Goal: Check status: Check status

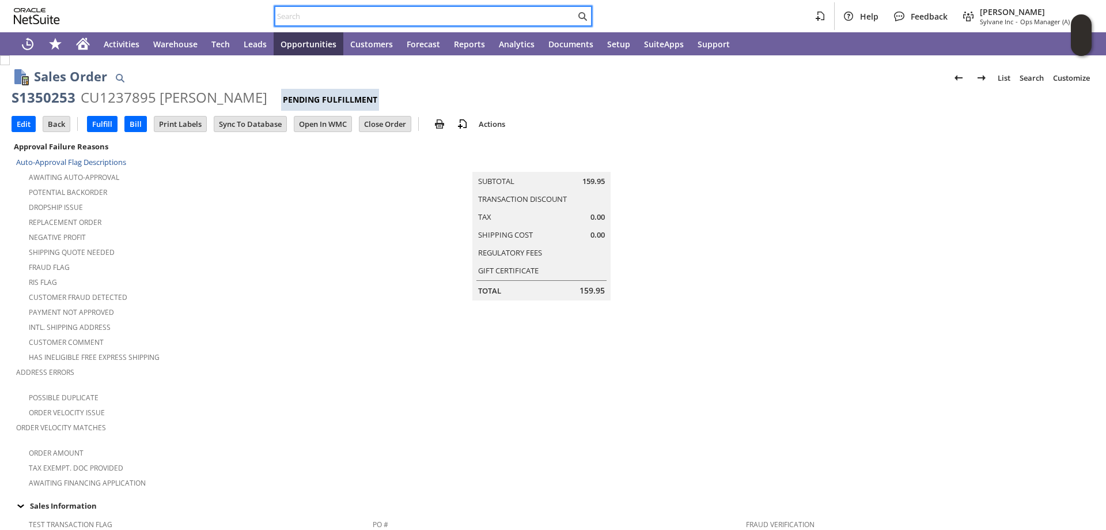
click at [291, 13] on input "text" at bounding box center [425, 16] width 300 height 14
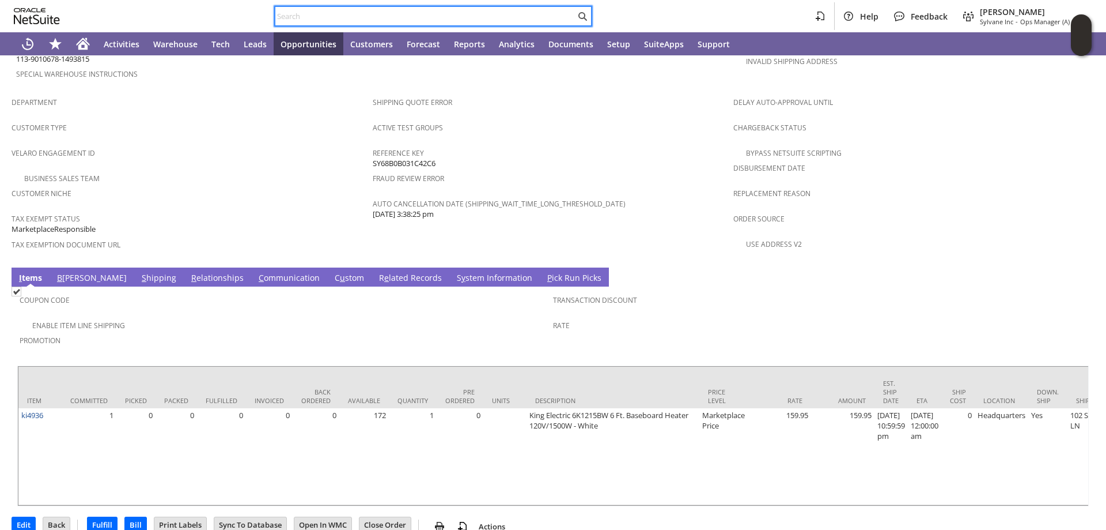
click at [324, 21] on input "text" at bounding box center [425, 16] width 300 height 14
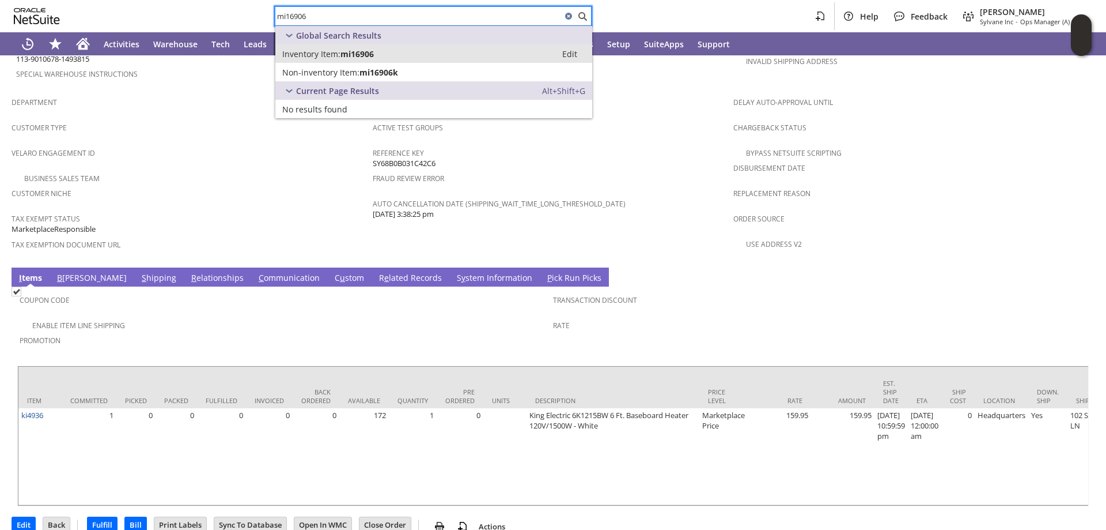
type input "mi16906"
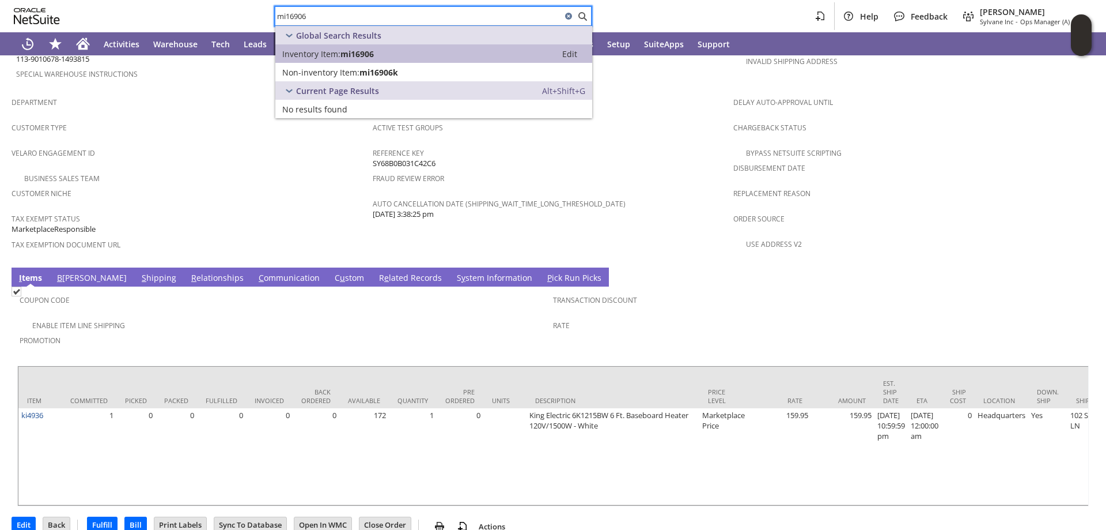
click at [381, 55] on div "Inventory Item: mi16906" at bounding box center [415, 53] width 267 height 11
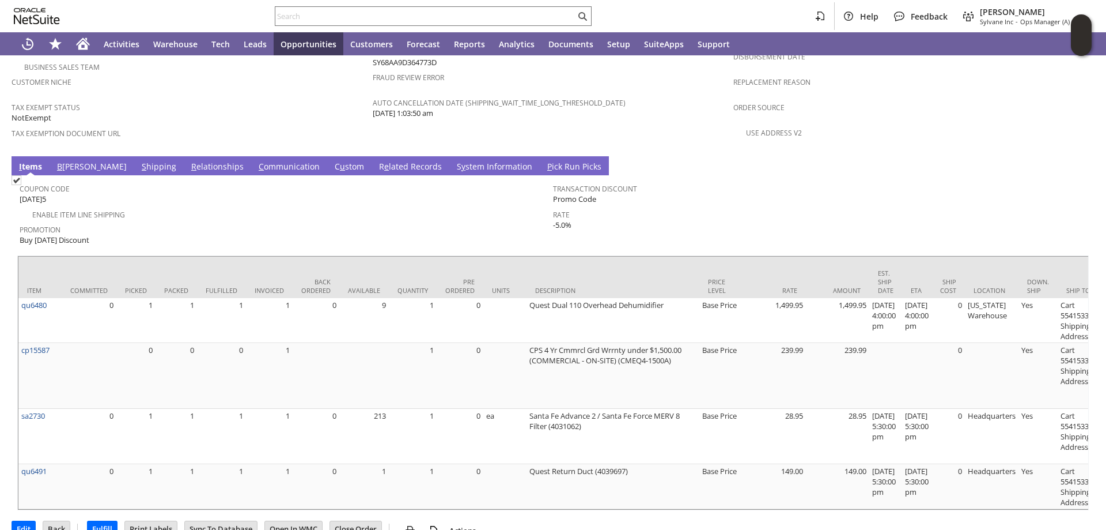
scroll to position [0, 250]
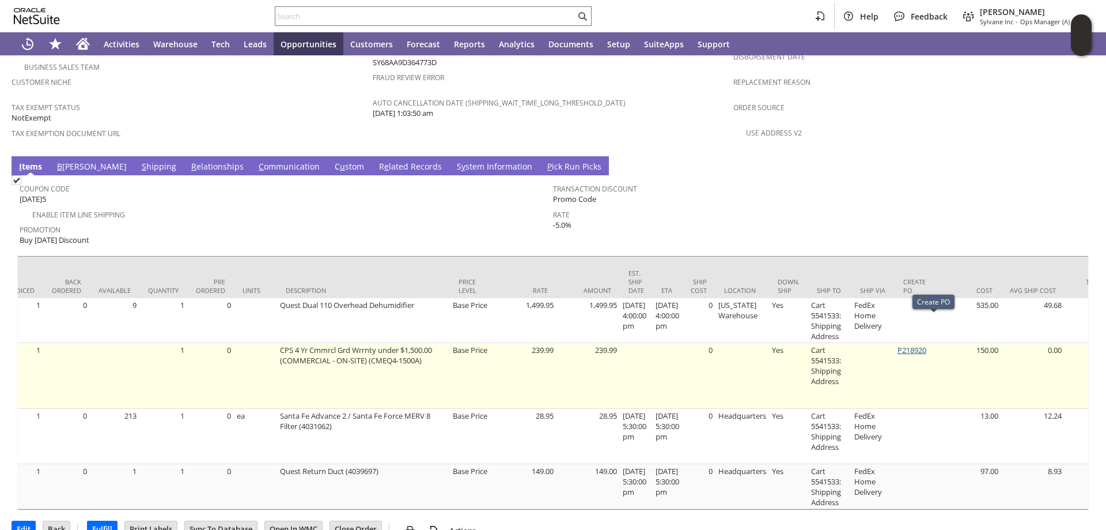
click at [927, 345] on link "P218920" at bounding box center [912, 350] width 29 height 10
